Goal: Task Accomplishment & Management: Complete application form

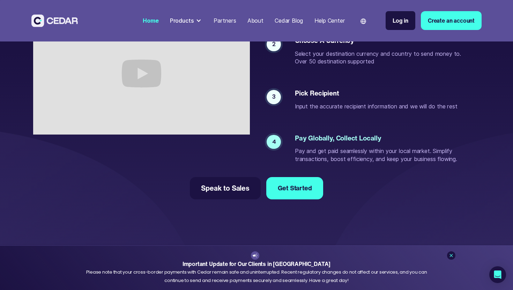
scroll to position [1404, 0]
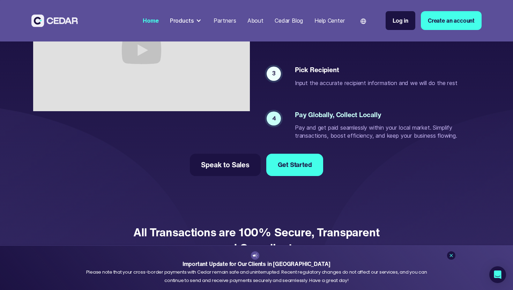
click at [448, 27] on link "Create an account" at bounding box center [450, 20] width 61 height 19
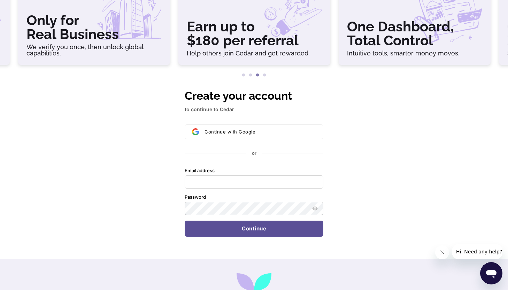
scroll to position [60, 0]
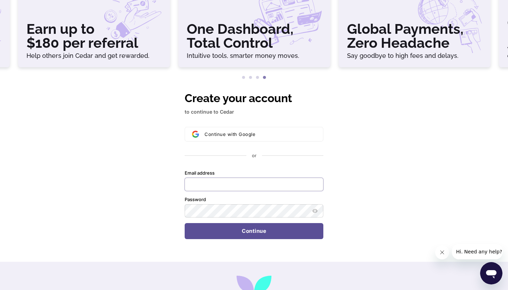
click at [243, 188] on input "Email address" at bounding box center [254, 184] width 139 height 13
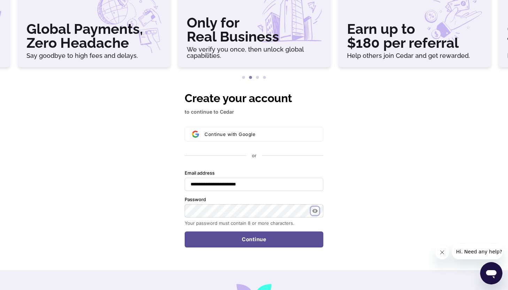
type input "**********"
click at [316, 212] on icon "Show password" at bounding box center [314, 211] width 5 height 4
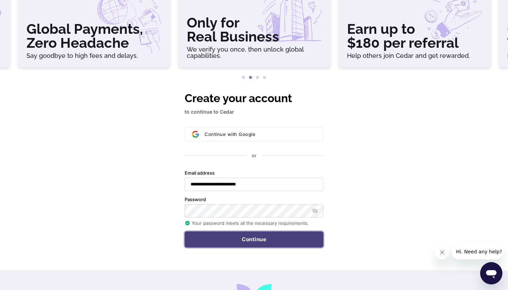
click at [273, 240] on button "Continue" at bounding box center [254, 240] width 139 height 16
type input "**********"
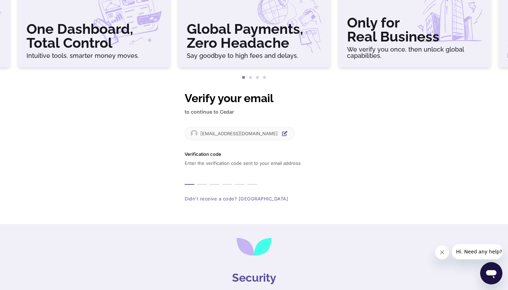
type input "*"
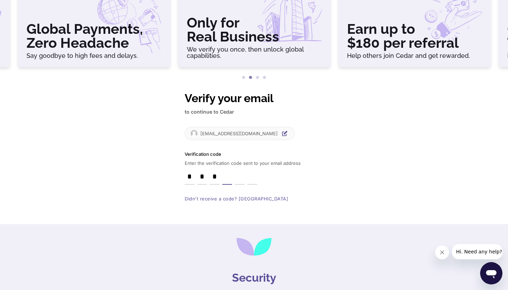
type input "*"
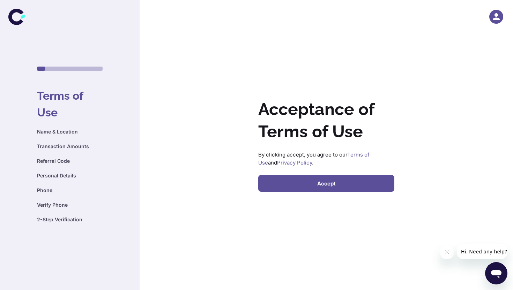
click at [331, 187] on button "Accept" at bounding box center [326, 183] width 136 height 17
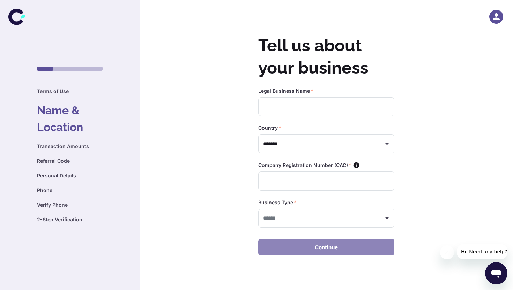
click at [338, 248] on button "Continue" at bounding box center [326, 247] width 136 height 17
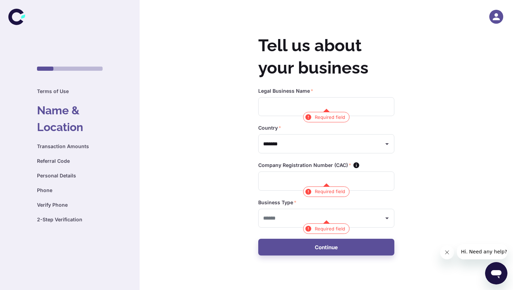
click at [435, 184] on div "Tell us about your business Legal Business Name   * ​ Required field Country   …" at bounding box center [256, 145] width 513 height 290
click at [78, 144] on h6 "Transaction Amounts" at bounding box center [70, 147] width 66 height 8
